Goal: Information Seeking & Learning: Learn about a topic

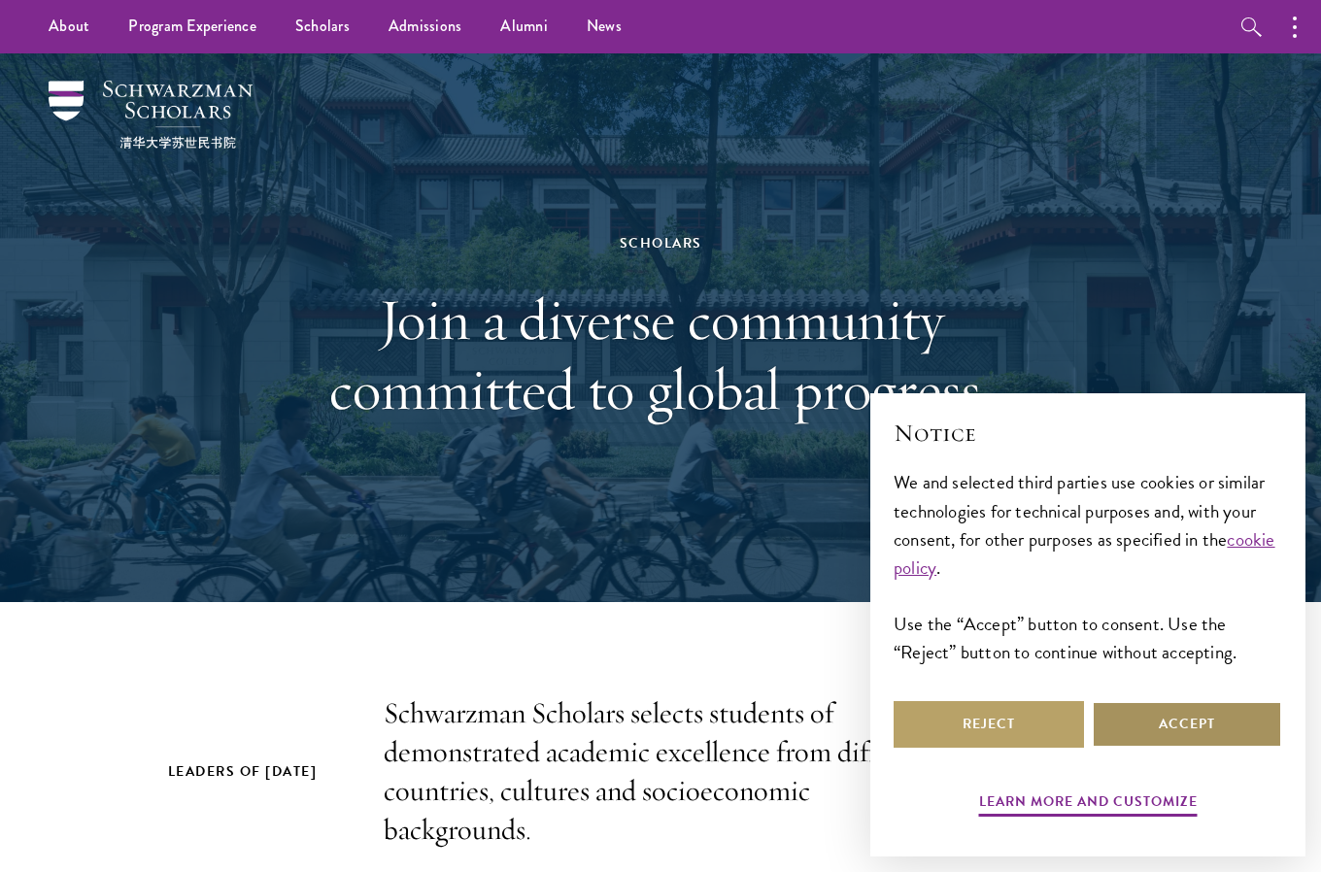
click at [1189, 716] on button "Accept" at bounding box center [1187, 724] width 190 height 47
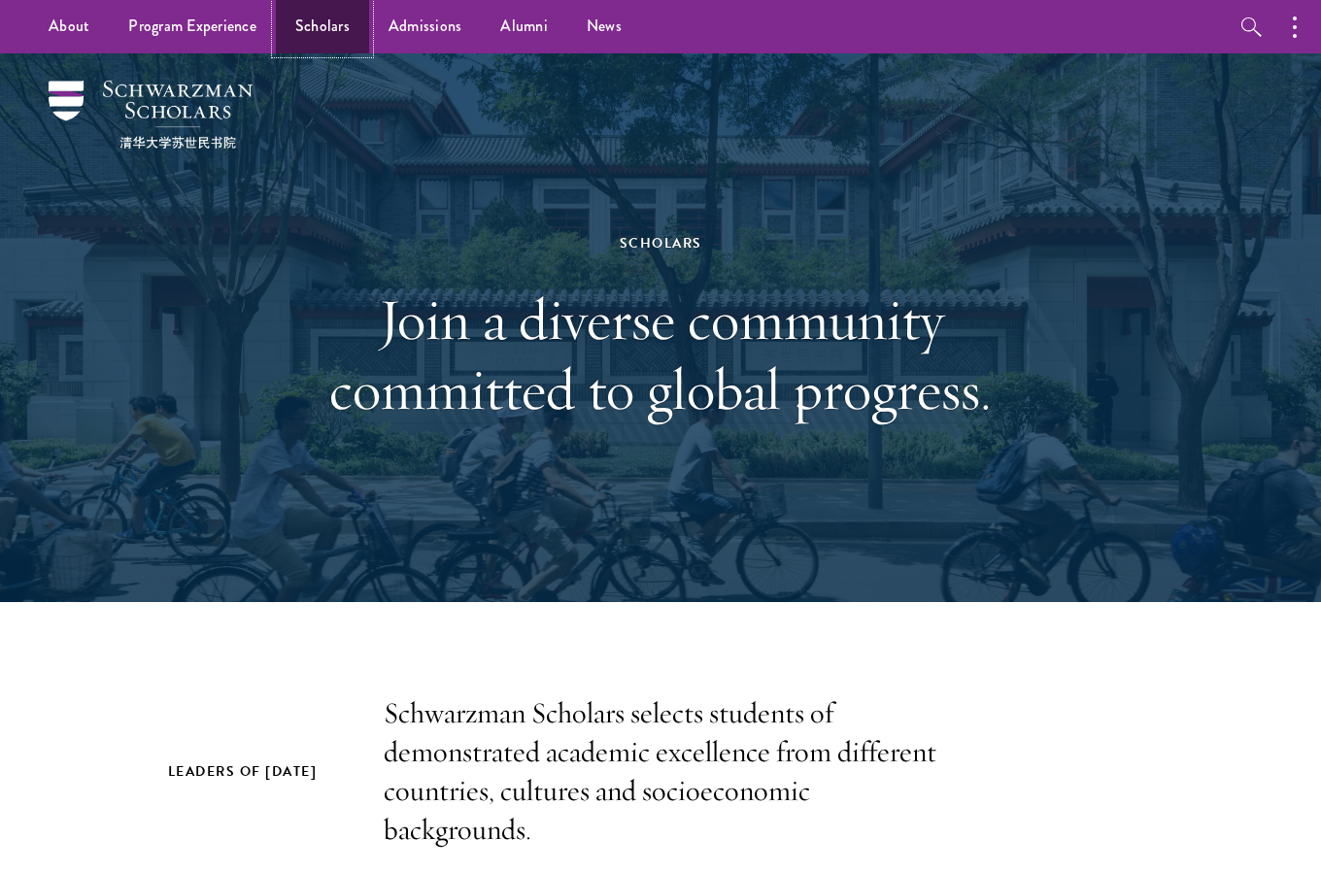
click at [320, 15] on link "Scholars" at bounding box center [322, 26] width 93 height 53
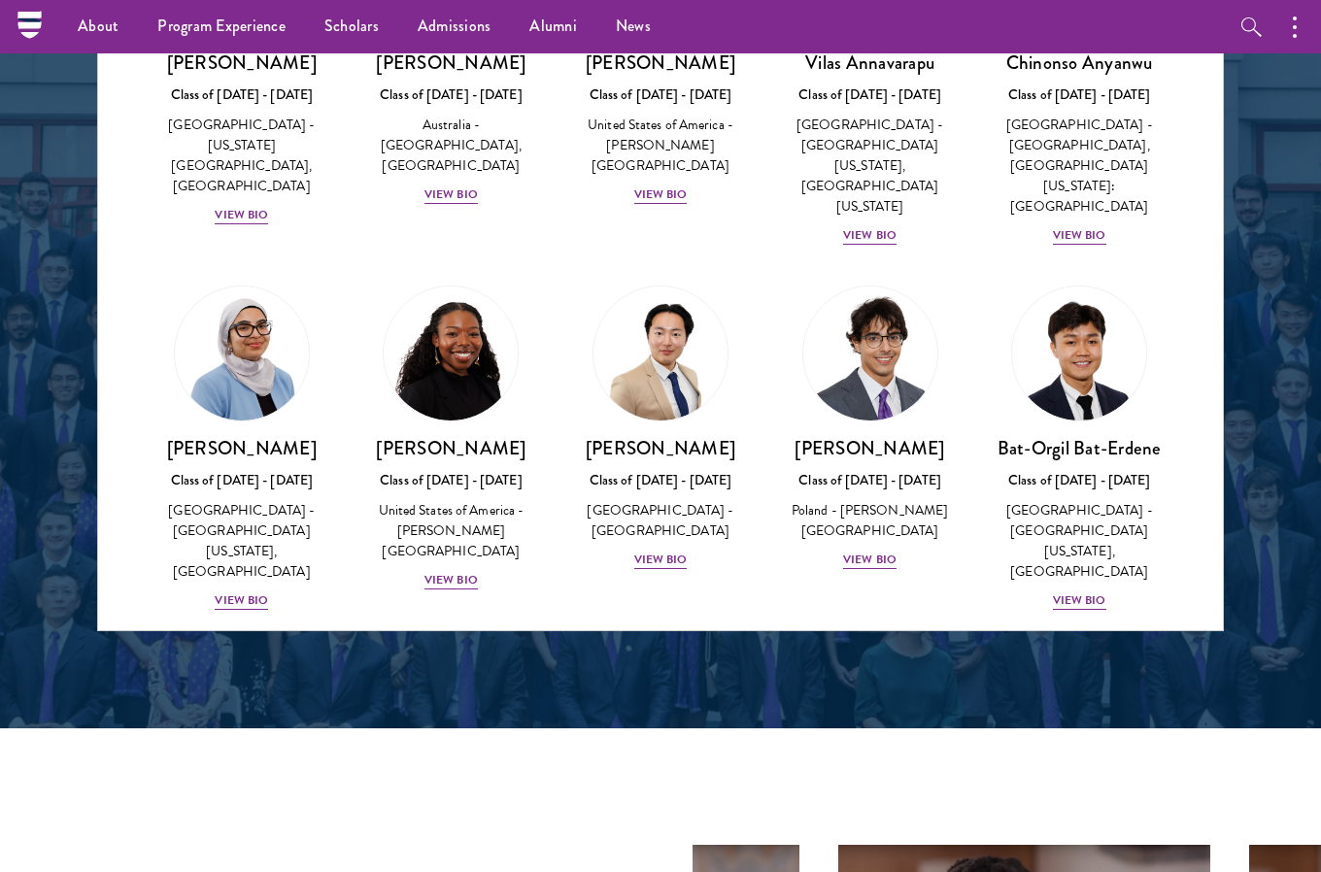
scroll to position [1043, 0]
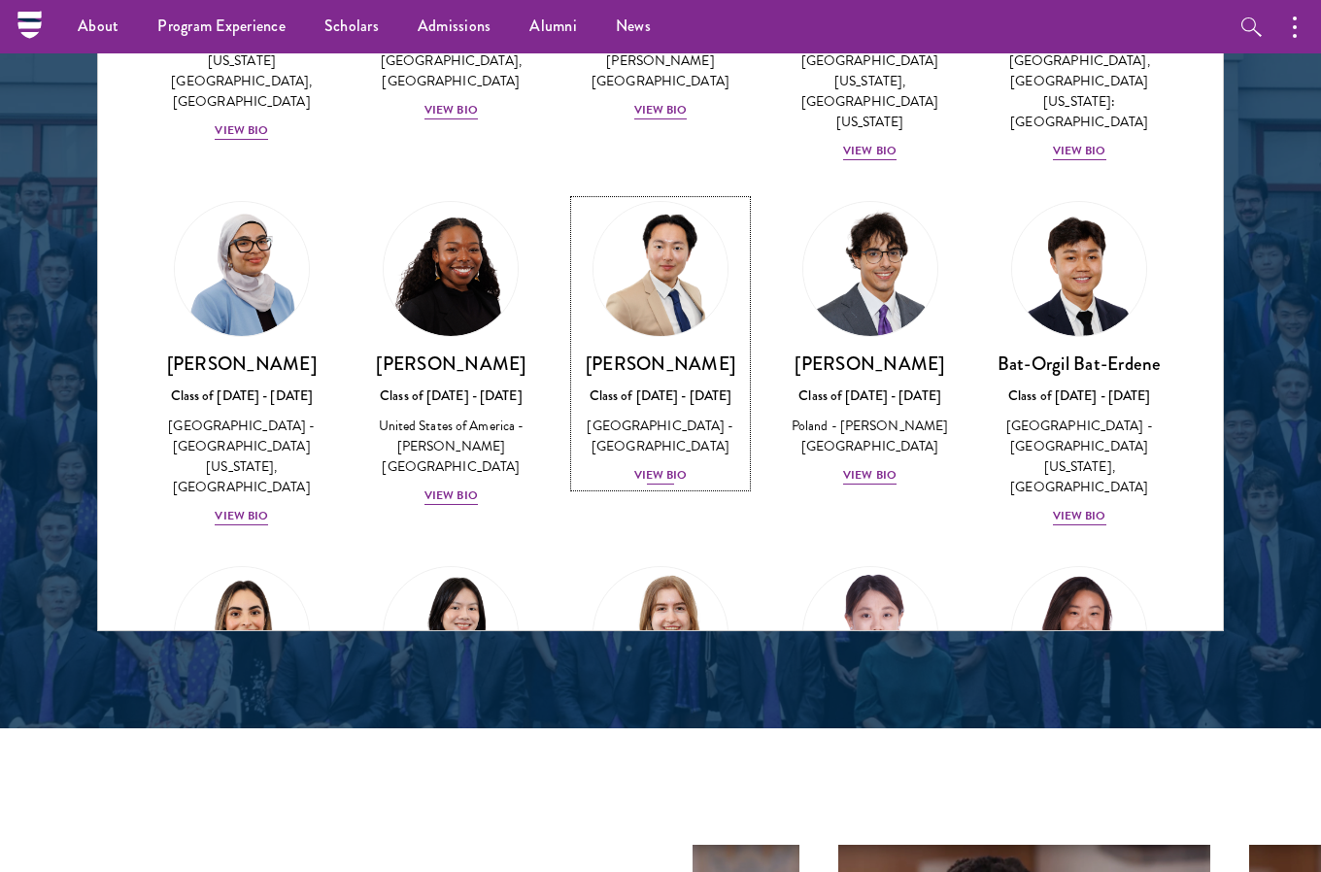
click at [651, 466] on div "View Bio" at bounding box center [660, 475] width 53 height 18
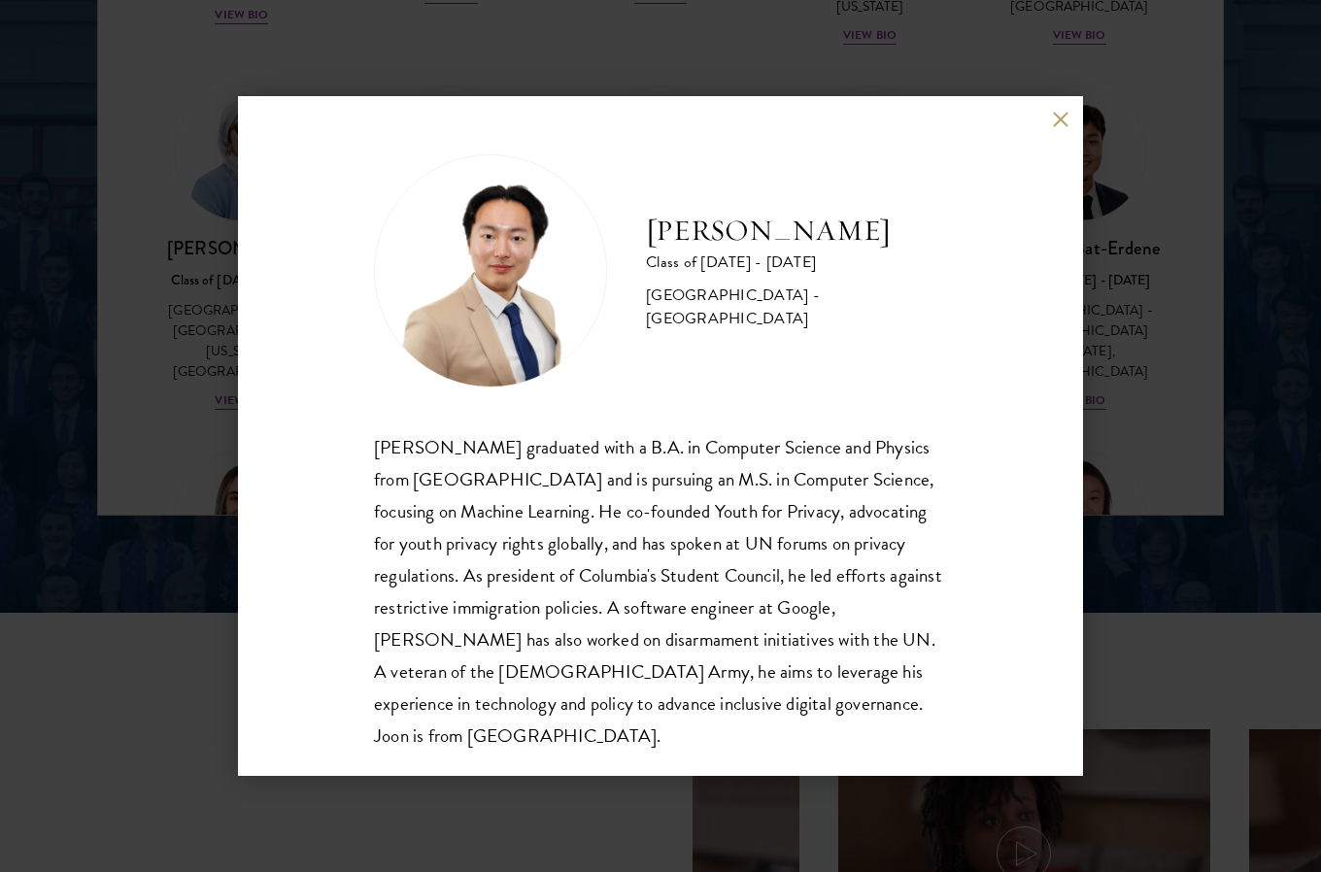
click at [1050, 117] on div "[PERSON_NAME] Class of [DATE] - [DATE] [GEOGRAPHIC_DATA] - [GEOGRAPHIC_DATA] [P…" at bounding box center [660, 436] width 845 height 680
click at [1061, 110] on div "[PERSON_NAME] Class of [DATE] - [DATE] [GEOGRAPHIC_DATA] - [GEOGRAPHIC_DATA] [P…" at bounding box center [660, 436] width 845 height 680
click at [1060, 119] on button at bounding box center [1060, 119] width 17 height 17
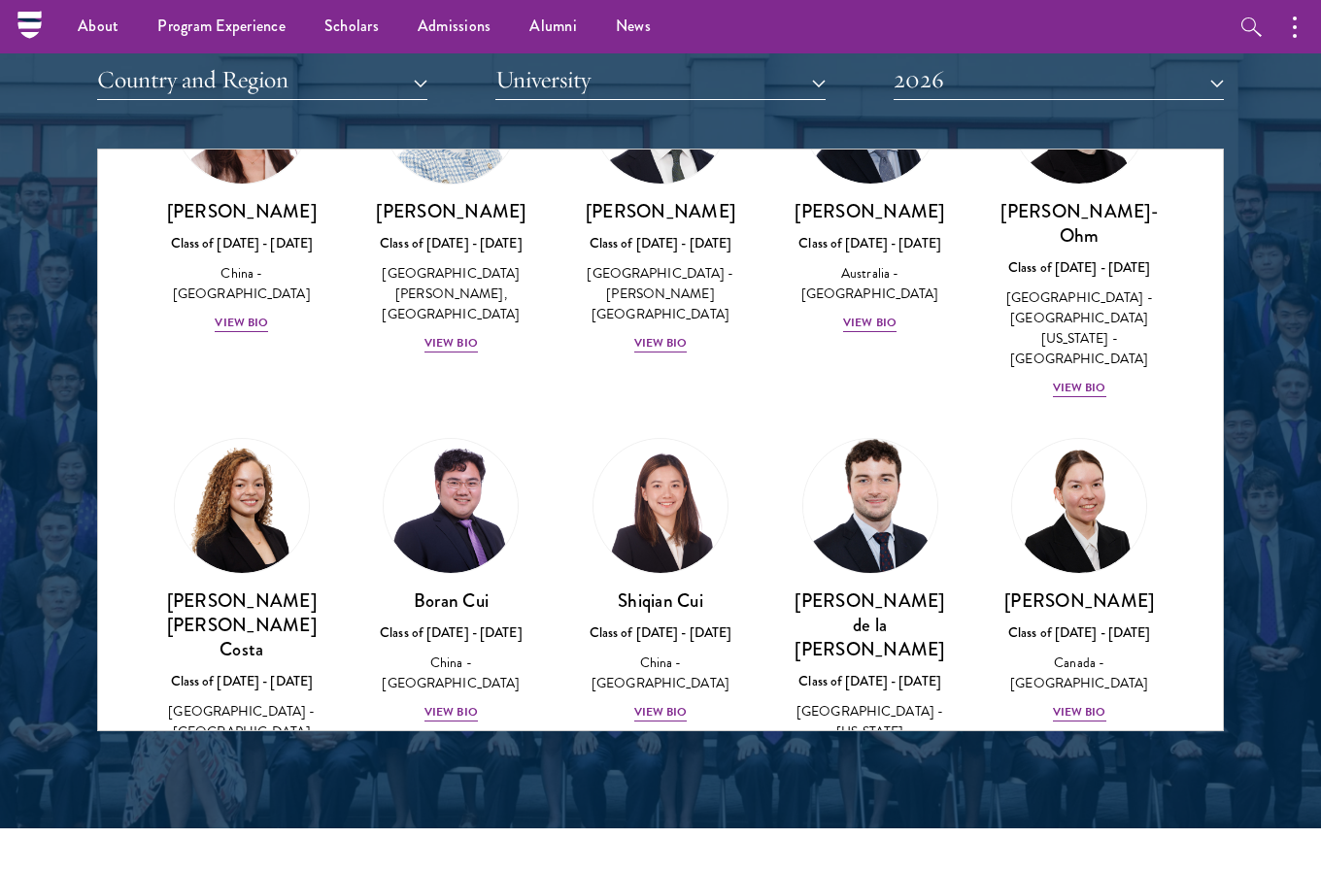
scroll to position [2011, 0]
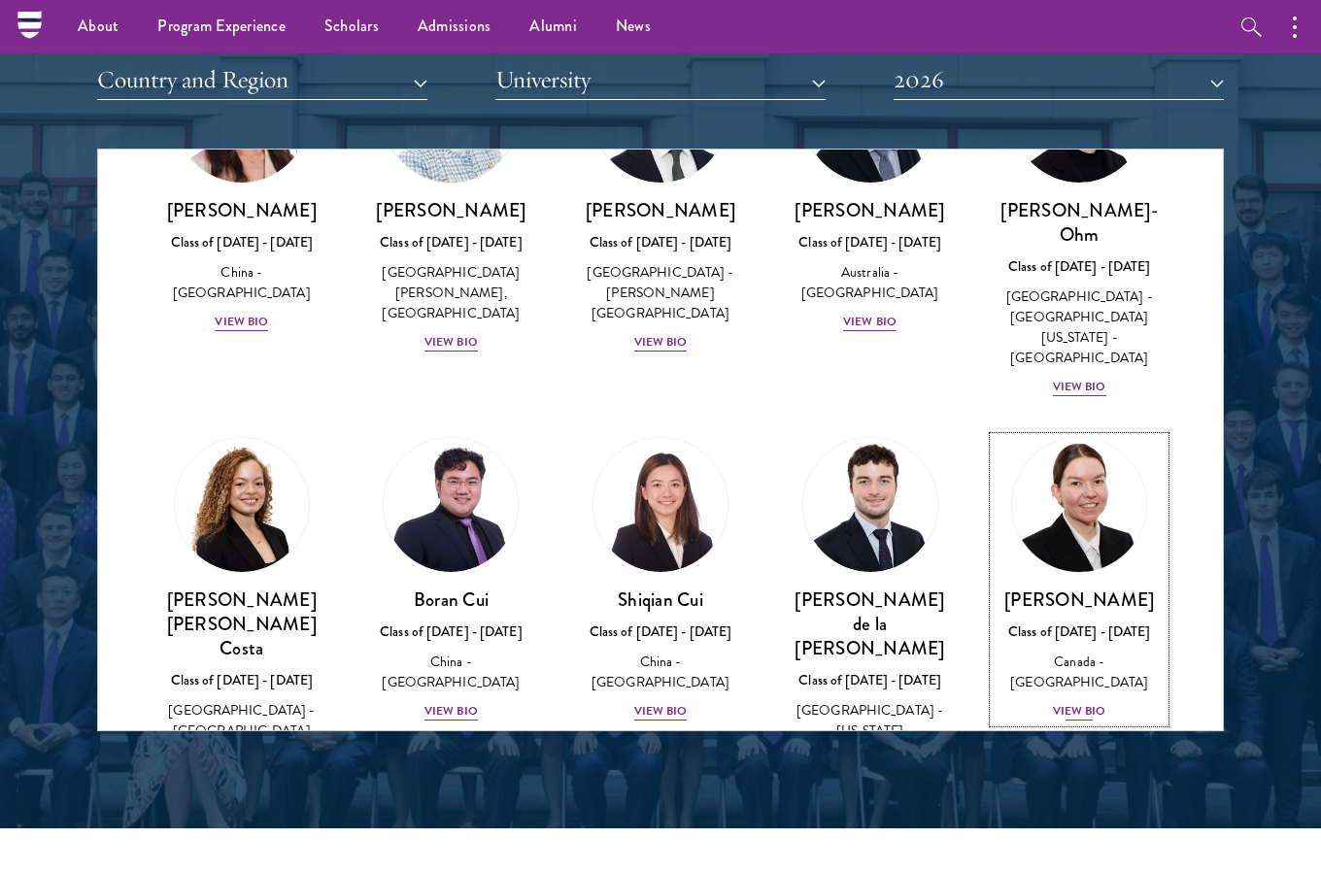
click at [1068, 702] on div "View Bio" at bounding box center [1079, 711] width 53 height 18
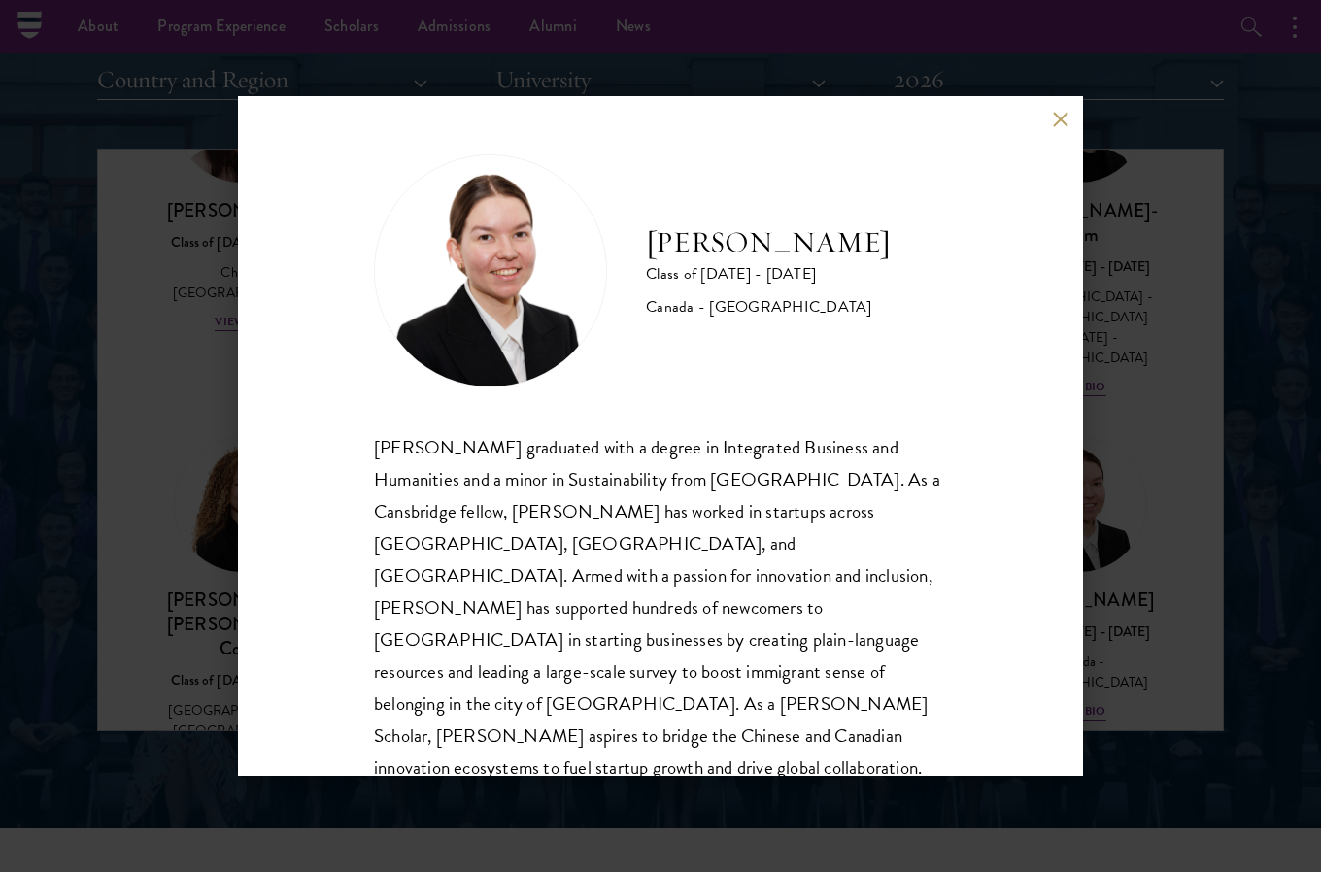
click at [1057, 116] on button at bounding box center [1060, 119] width 17 height 17
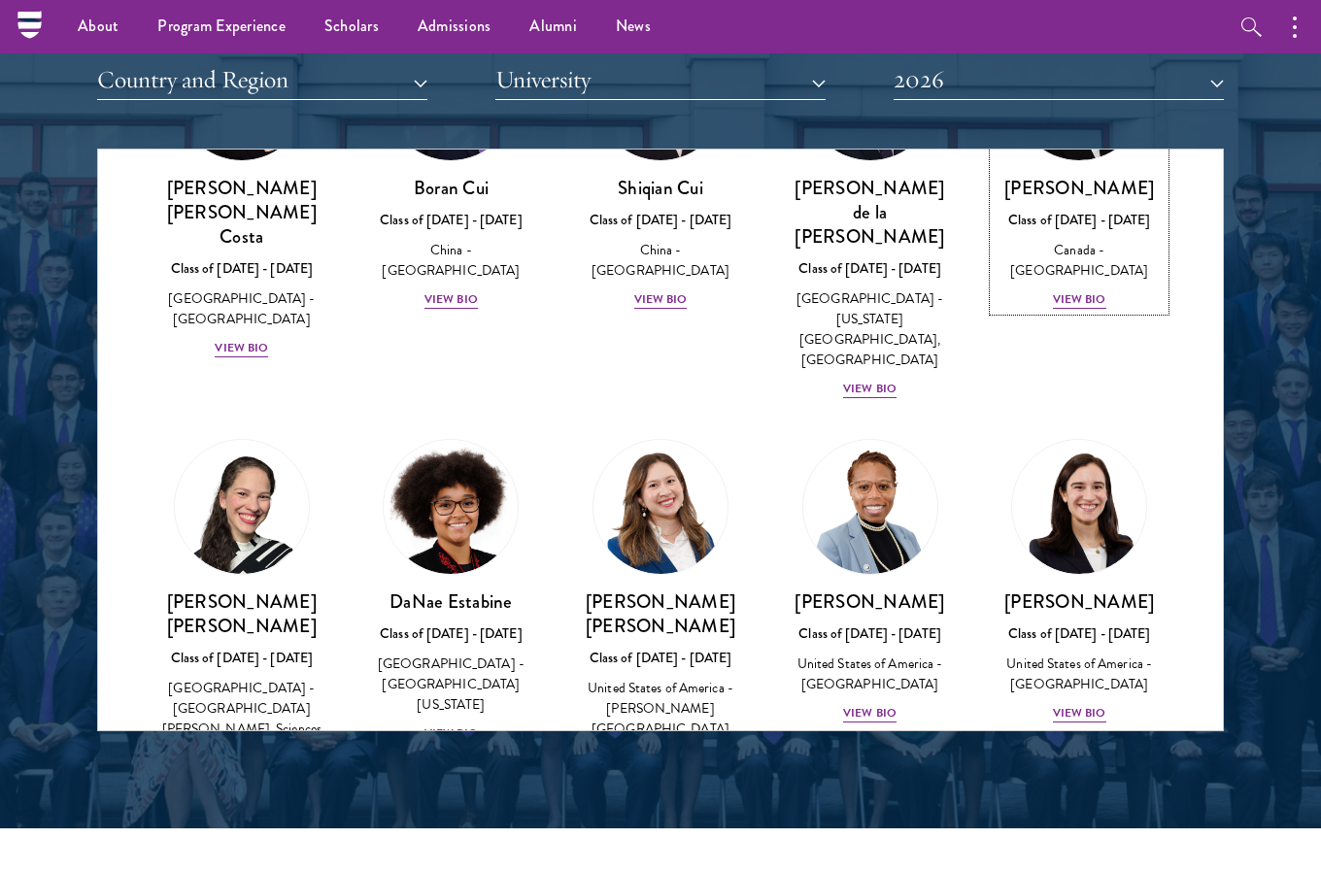
scroll to position [2439, 0]
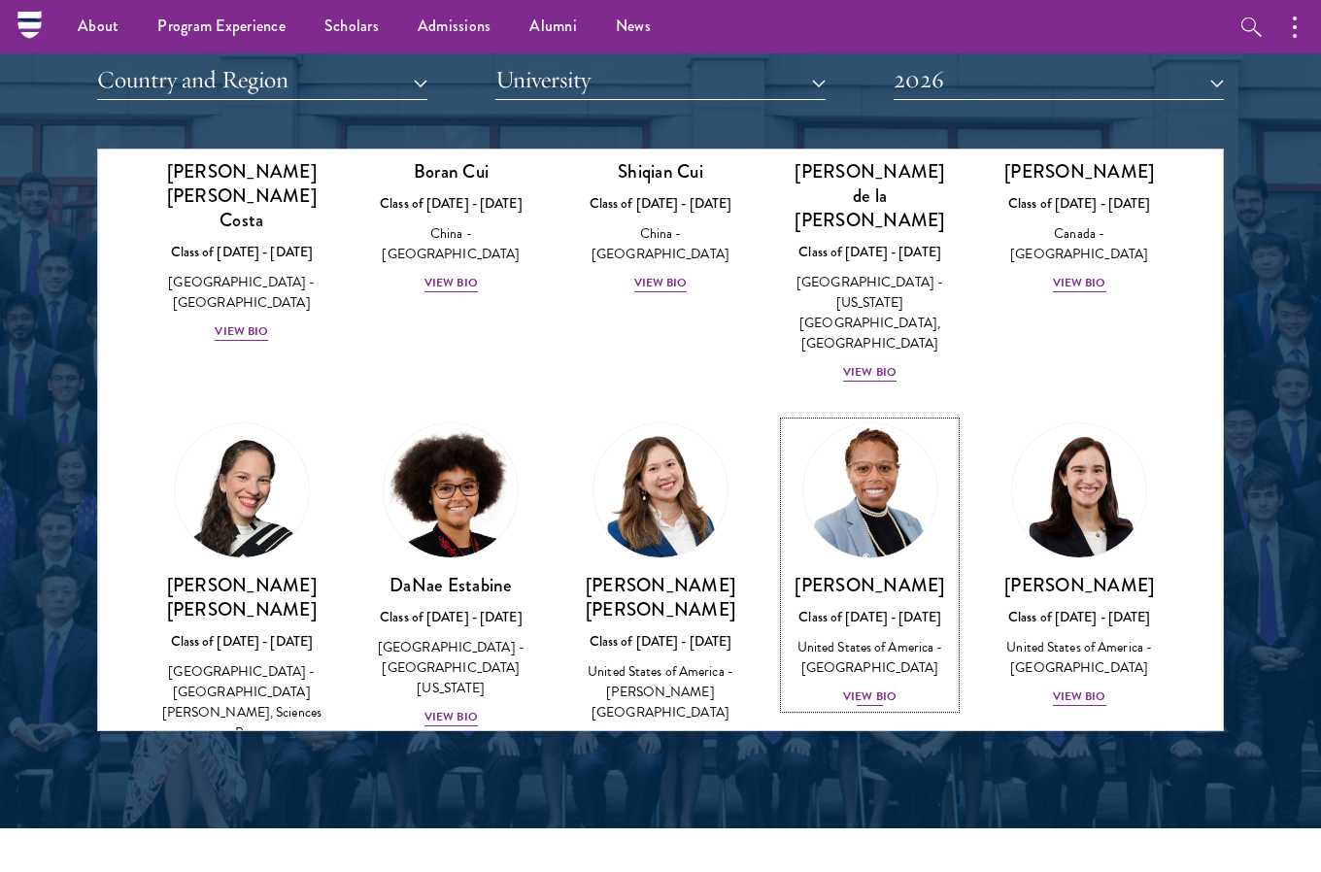
click at [875, 688] on div "View Bio" at bounding box center [869, 697] width 53 height 18
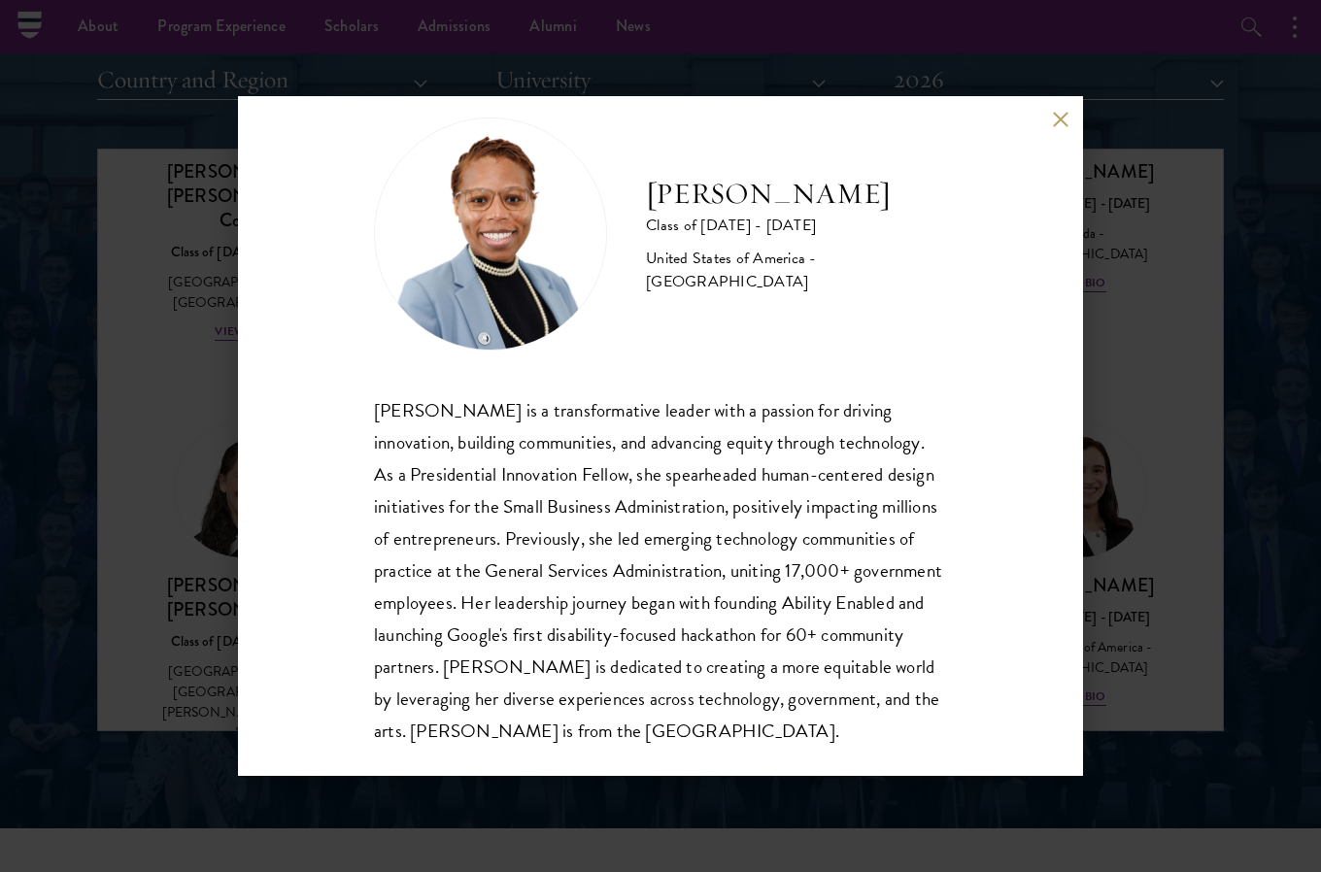
scroll to position [66, 0]
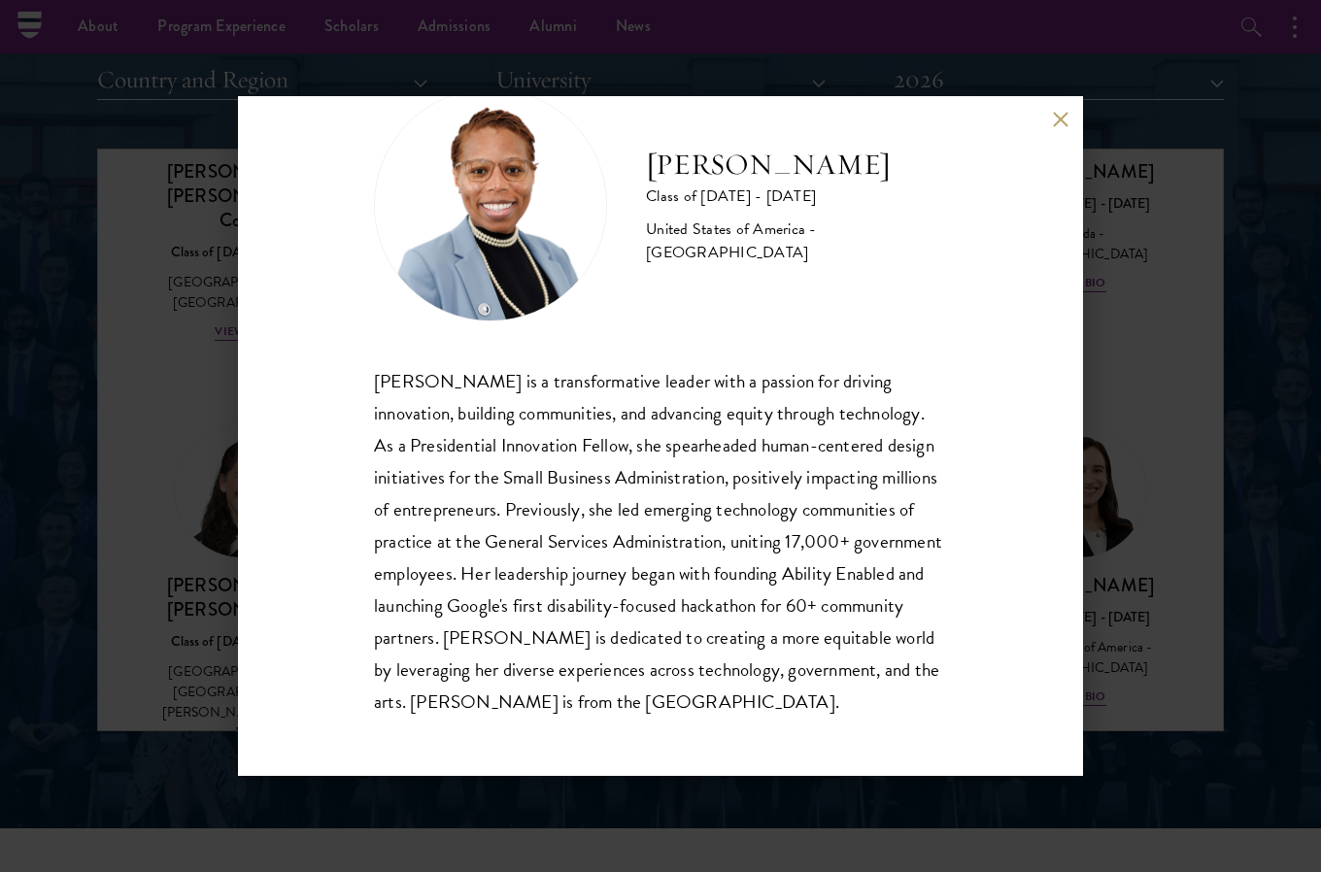
click at [1052, 119] on button at bounding box center [1060, 119] width 17 height 17
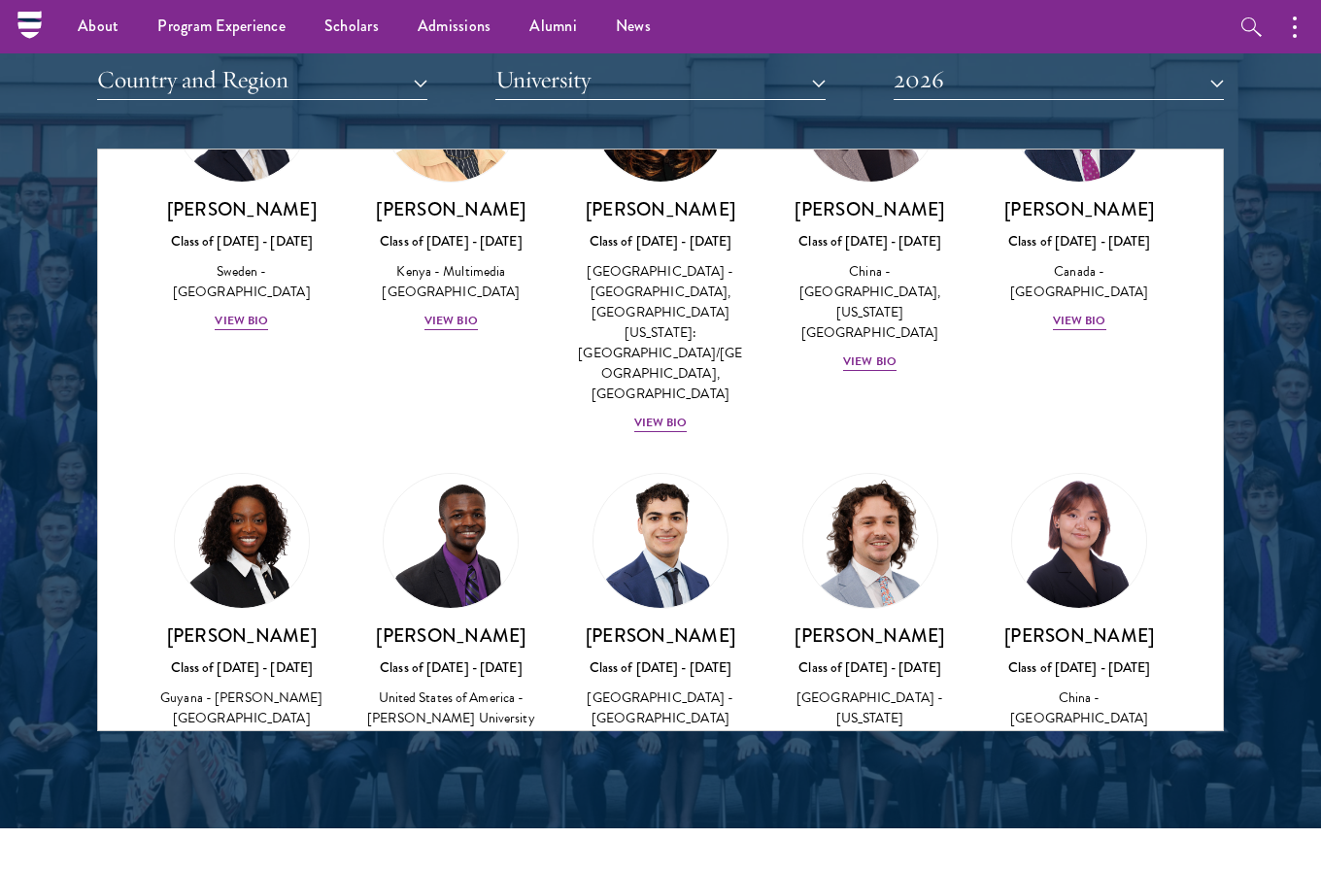
scroll to position [3512, 0]
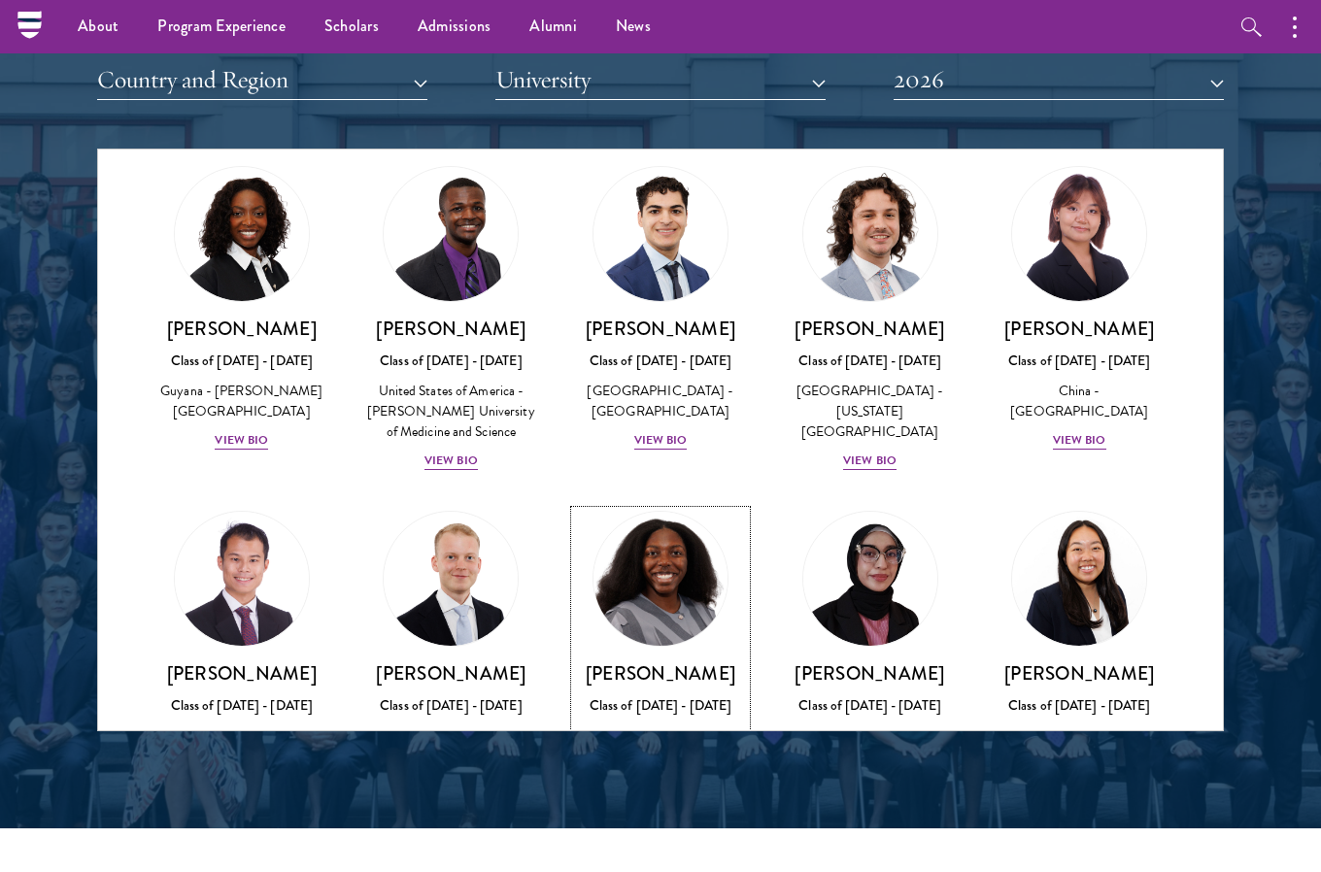
click at [645, 817] on div "View Bio" at bounding box center [660, 826] width 53 height 18
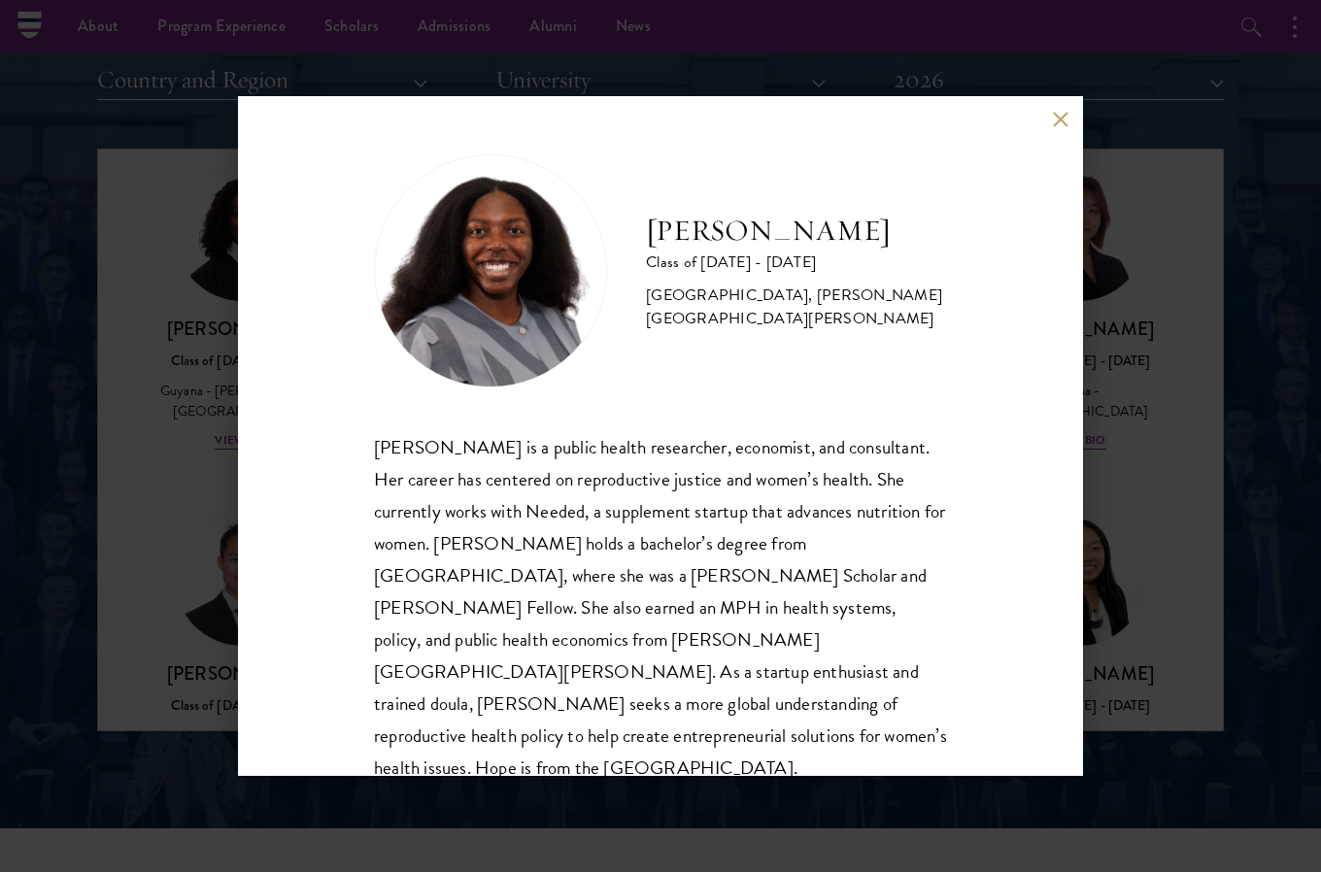
scroll to position [2, 0]
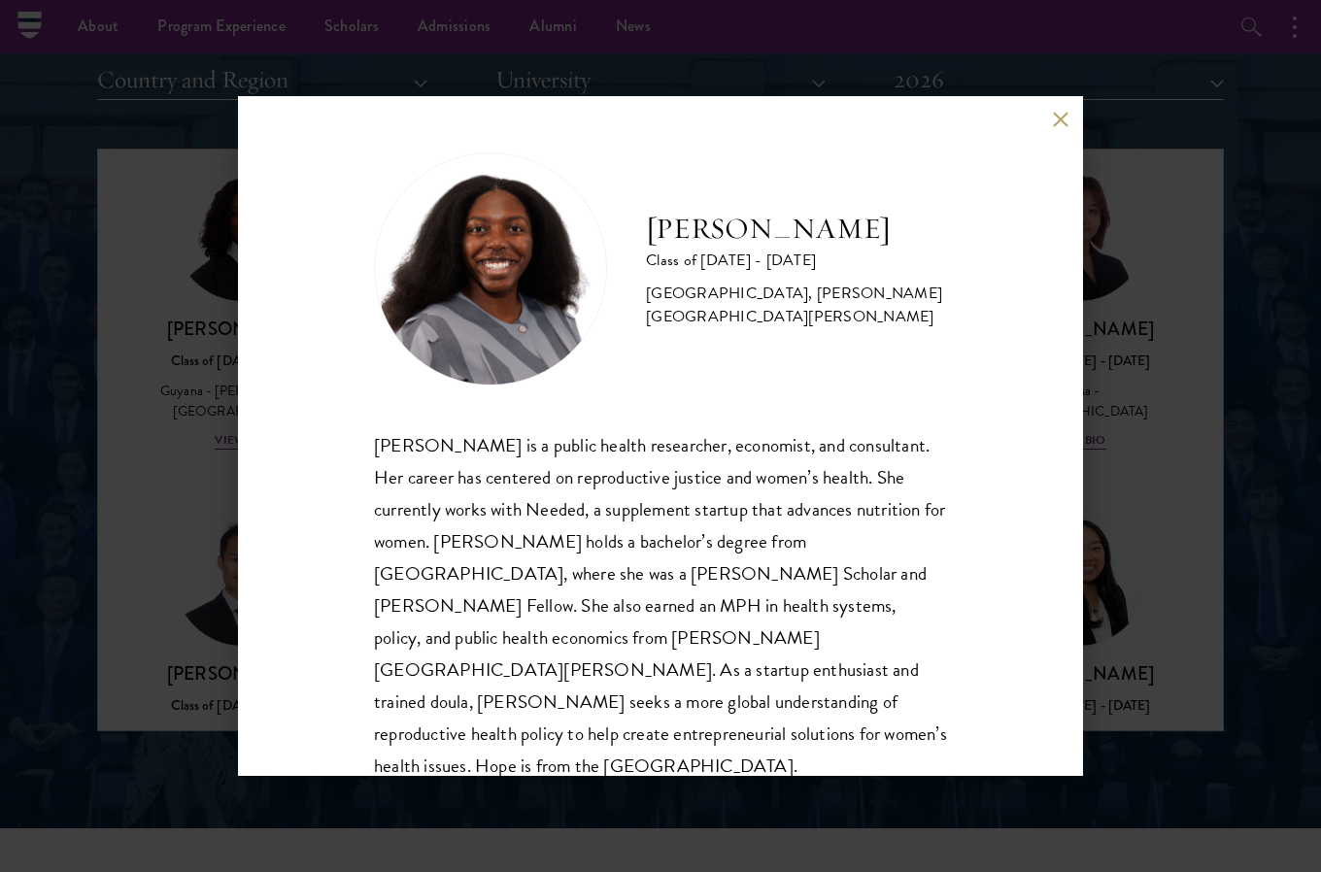
click at [1056, 115] on button at bounding box center [1060, 119] width 17 height 17
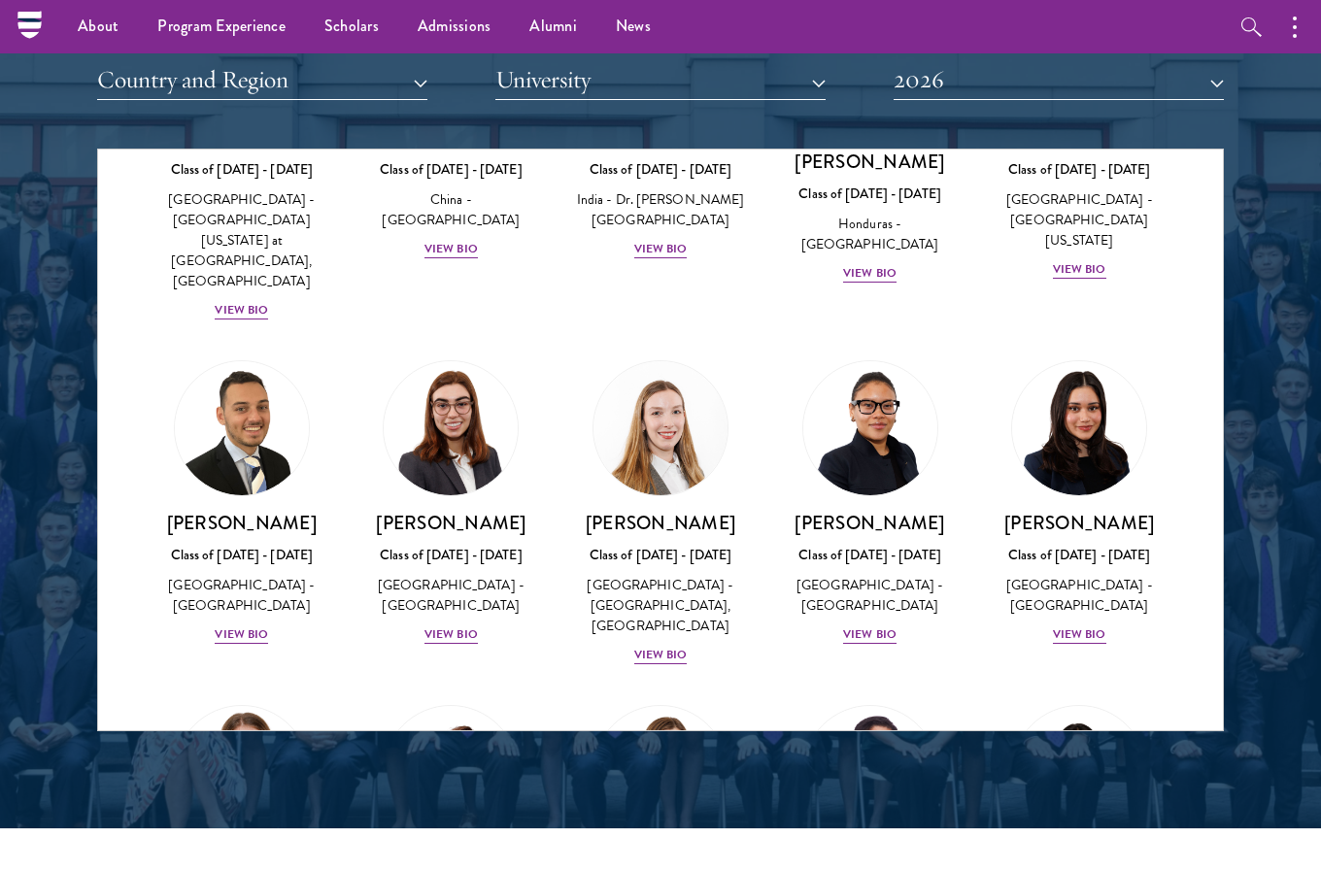
scroll to position [4435, 0]
